Goal: Use online tool/utility: Utilize a website feature to perform a specific function

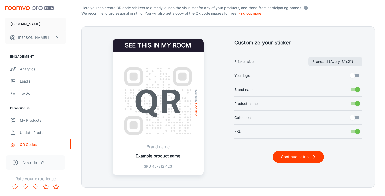
scroll to position [105, 0]
click at [351, 89] on input "Brand name" at bounding box center [357, 90] width 29 height 10
checkbox input "false"
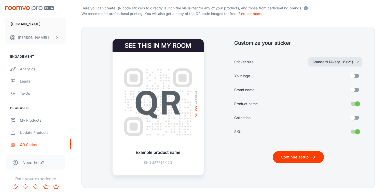
click at [355, 103] on input "Product name" at bounding box center [357, 104] width 29 height 10
checkbox input "false"
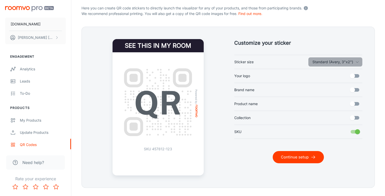
click at [356, 62] on icon "button" at bounding box center [357, 62] width 4 height 4
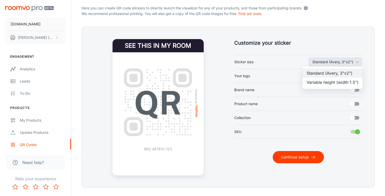
click at [342, 80] on li "Variable height (width 1.5")" at bounding box center [332, 82] width 60 height 9
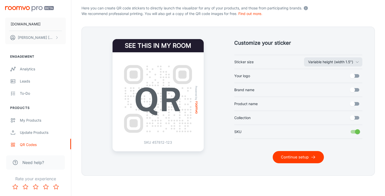
click at [285, 157] on button "Continue setup" at bounding box center [297, 157] width 51 height 12
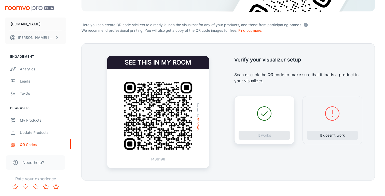
scroll to position [91, 0]
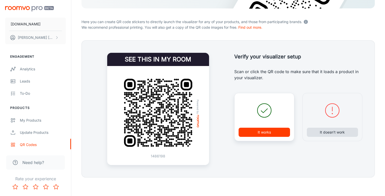
click at [325, 132] on button "It doesn’t work" at bounding box center [332, 132] width 51 height 9
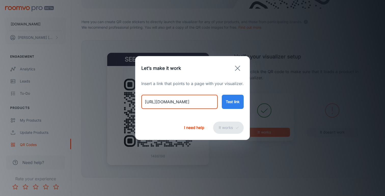
click at [189, 102] on input "[URL][DOMAIN_NAME]" at bounding box center [179, 102] width 76 height 14
paste input "[PERSON_NAME]-designs-white-lake-rug?variant=55603406668154"
type input "[URL][DOMAIN_NAME][PERSON_NAME]"
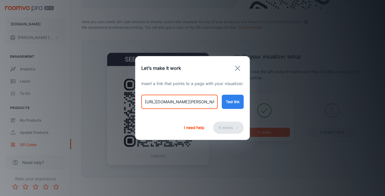
click at [235, 101] on button "Test link" at bounding box center [233, 102] width 22 height 14
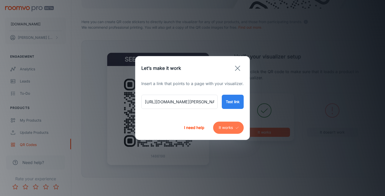
click at [228, 127] on button "It works" at bounding box center [228, 128] width 31 height 12
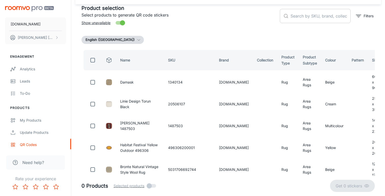
click at [291, 16] on input "text" at bounding box center [320, 16] width 60 height 14
paste input "654316807893"
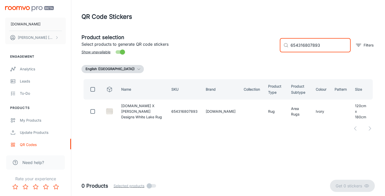
scroll to position [0, 0]
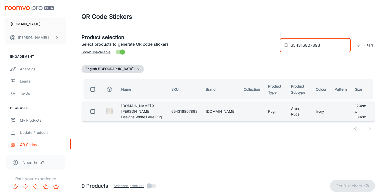
type input "654316807893"
click at [94, 111] on input "checkbox" at bounding box center [92, 112] width 10 height 10
checkbox input "true"
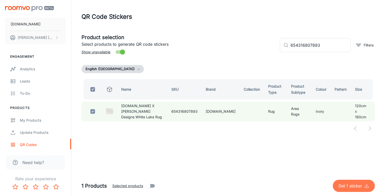
click at [345, 185] on p "Get 1 sticker" at bounding box center [351, 186] width 26 height 6
checkbox input "false"
